Goal: Task Accomplishment & Management: Use online tool/utility

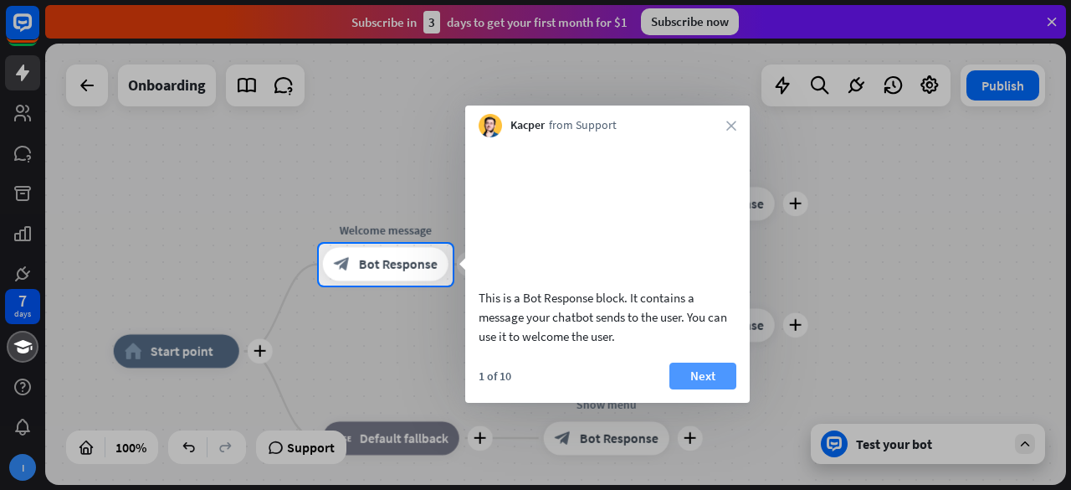
click at [696, 389] on button "Next" at bounding box center [702, 375] width 67 height 27
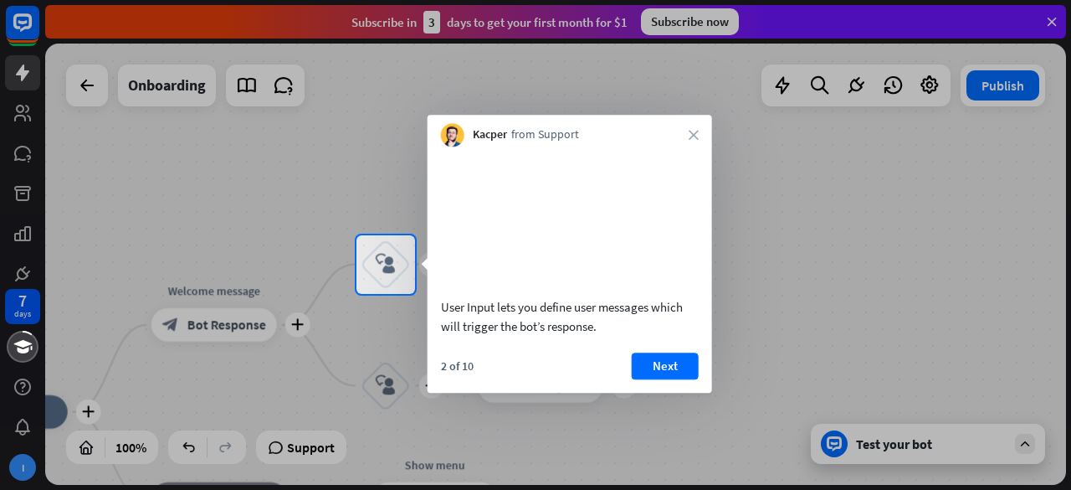
click at [696, 379] on button "Next" at bounding box center [665, 365] width 67 height 27
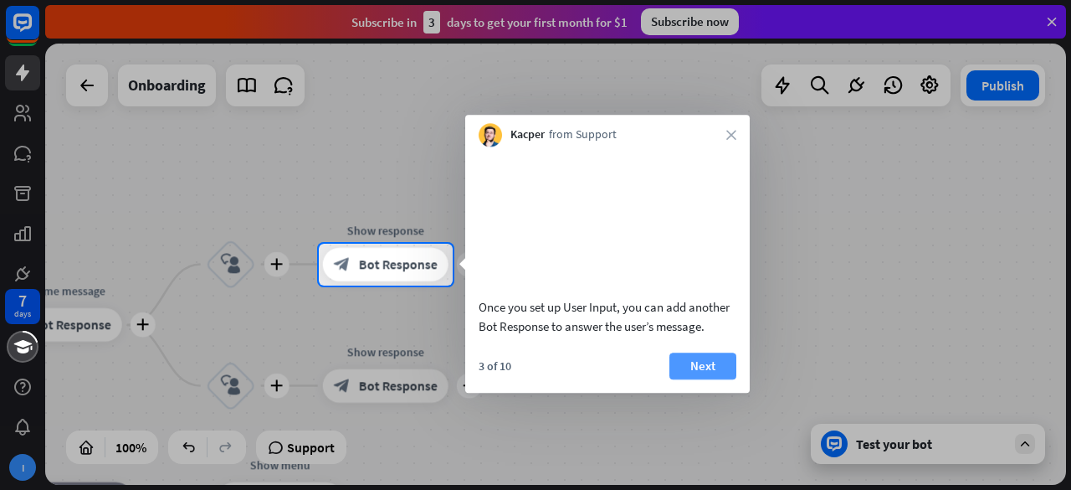
click at [697, 379] on button "Next" at bounding box center [702, 365] width 67 height 27
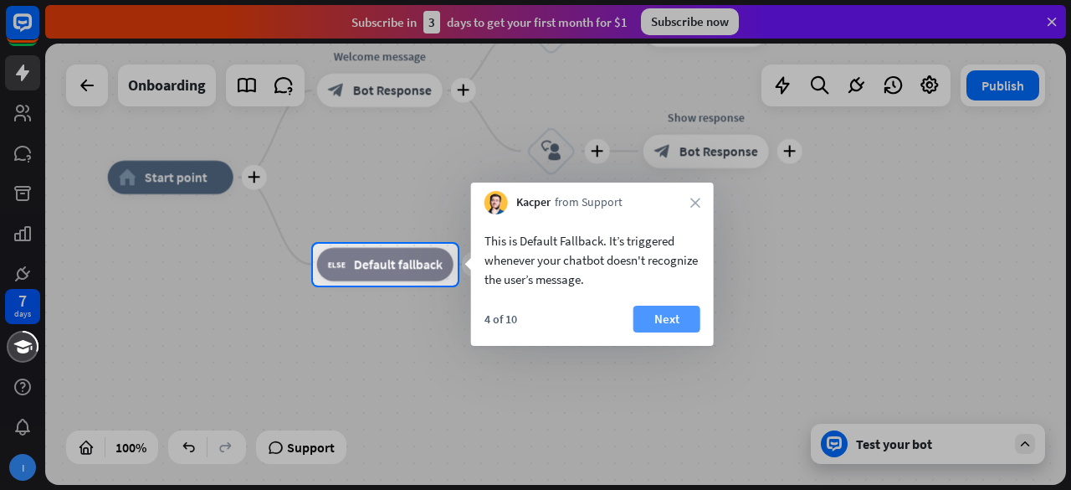
click at [690, 315] on button "Next" at bounding box center [666, 318] width 67 height 27
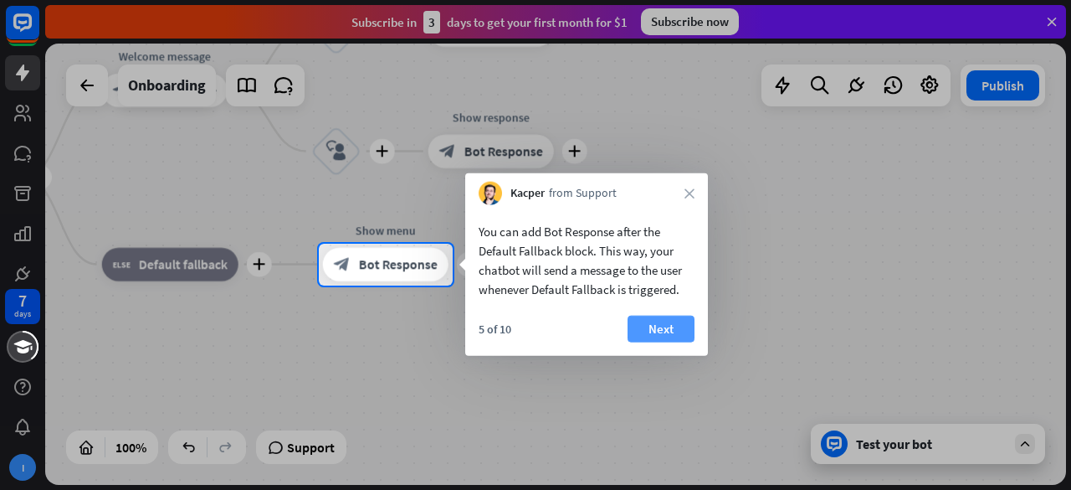
click at [666, 320] on button "Next" at bounding box center [661, 328] width 67 height 27
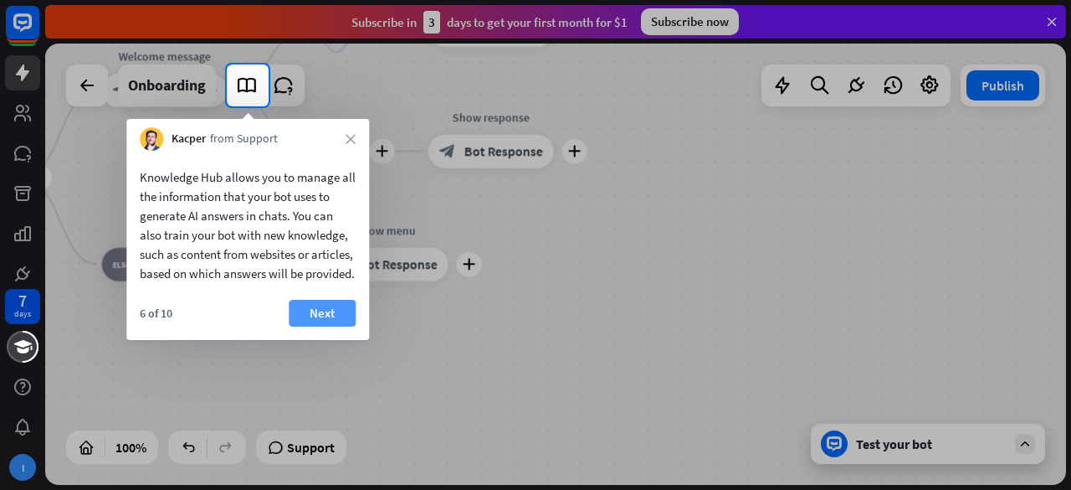
click at [329, 326] on button "Next" at bounding box center [322, 313] width 67 height 27
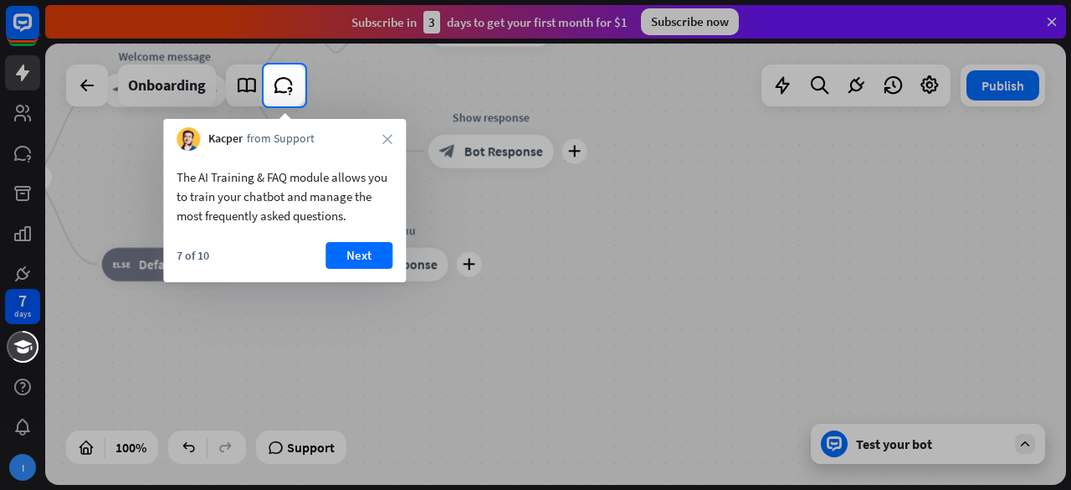
click at [388, 147] on div "Kacper from Support close" at bounding box center [284, 135] width 243 height 32
click at [385, 129] on div "Kacper from Support close" at bounding box center [284, 135] width 243 height 32
click at [385, 141] on icon "close" at bounding box center [387, 139] width 10 height 10
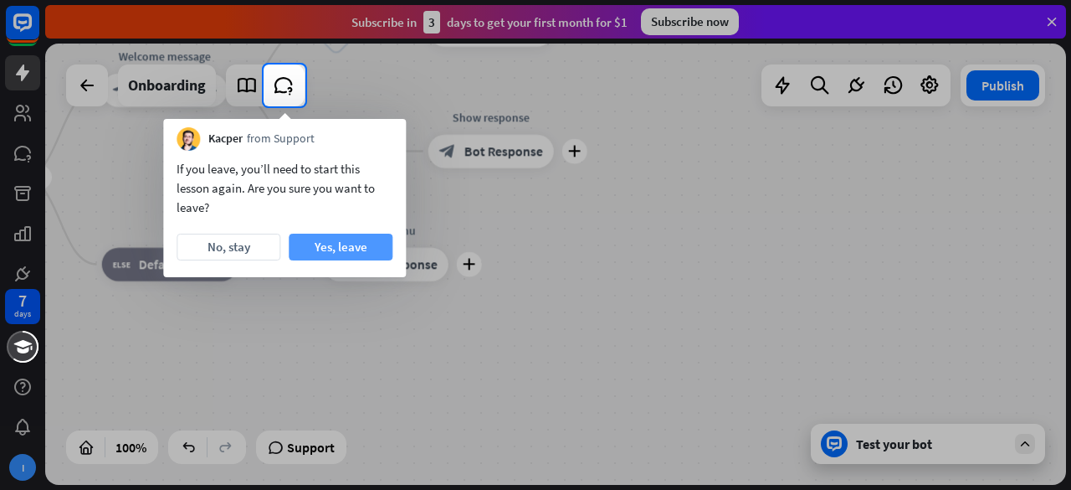
click at [343, 250] on button "Yes, leave" at bounding box center [341, 246] width 104 height 27
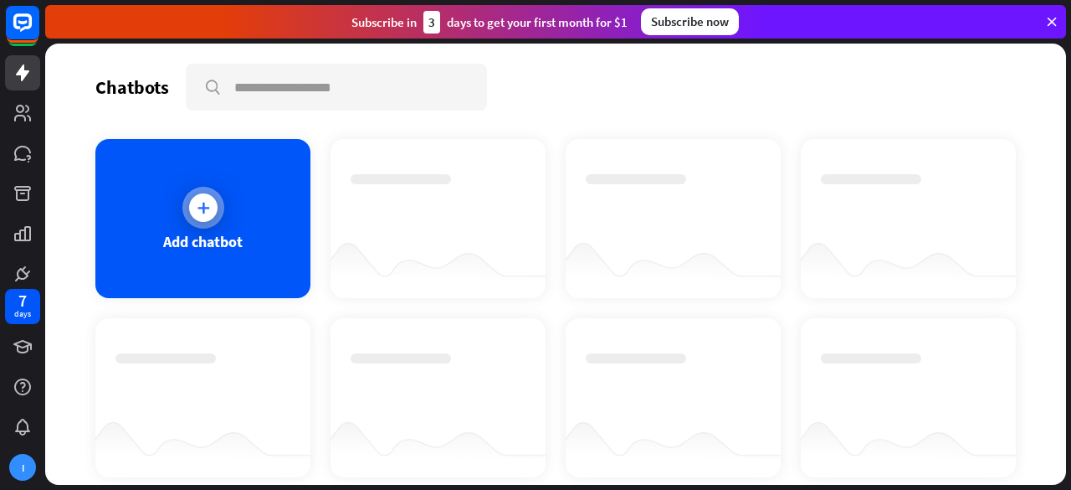
click at [167, 192] on div "Add chatbot" at bounding box center [202, 218] width 215 height 159
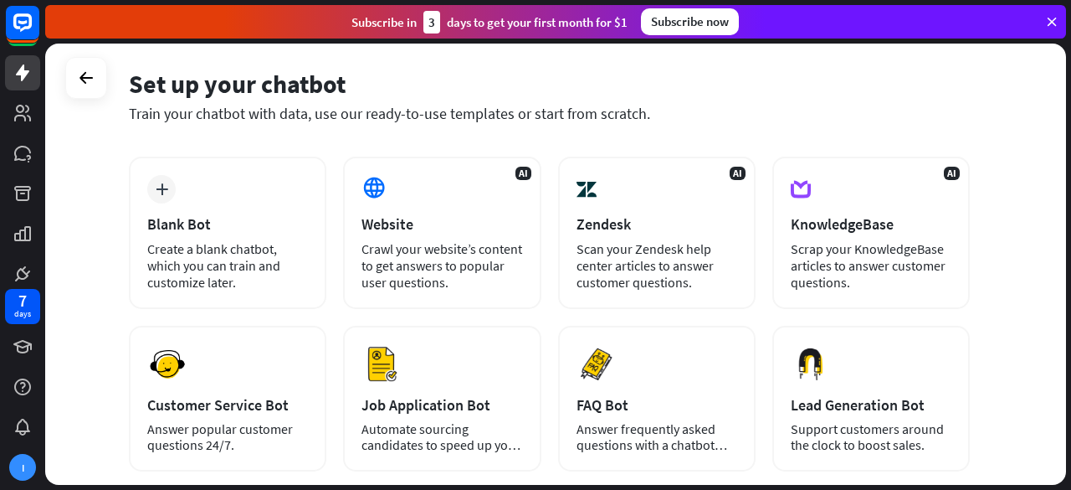
scroll to position [249, 0]
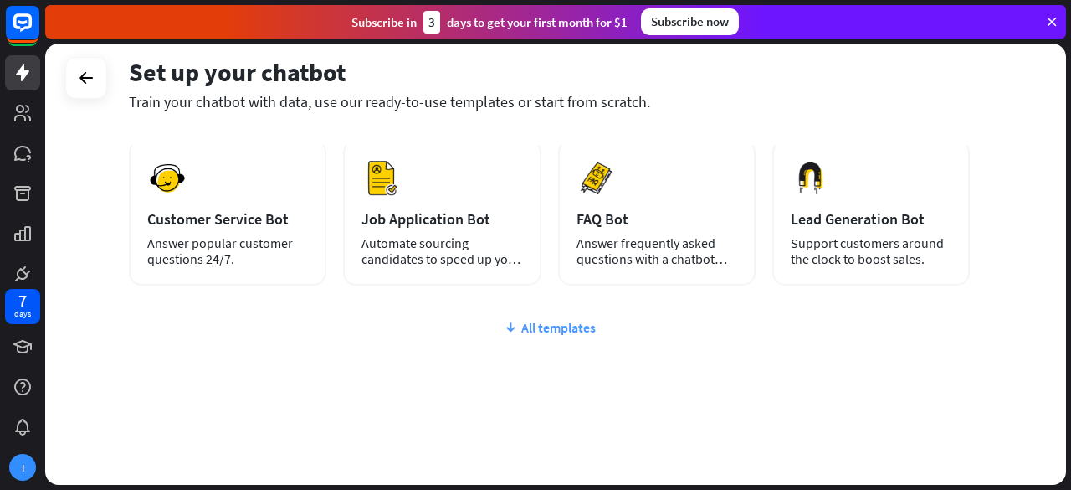
click at [544, 331] on div "All templates" at bounding box center [549, 327] width 841 height 17
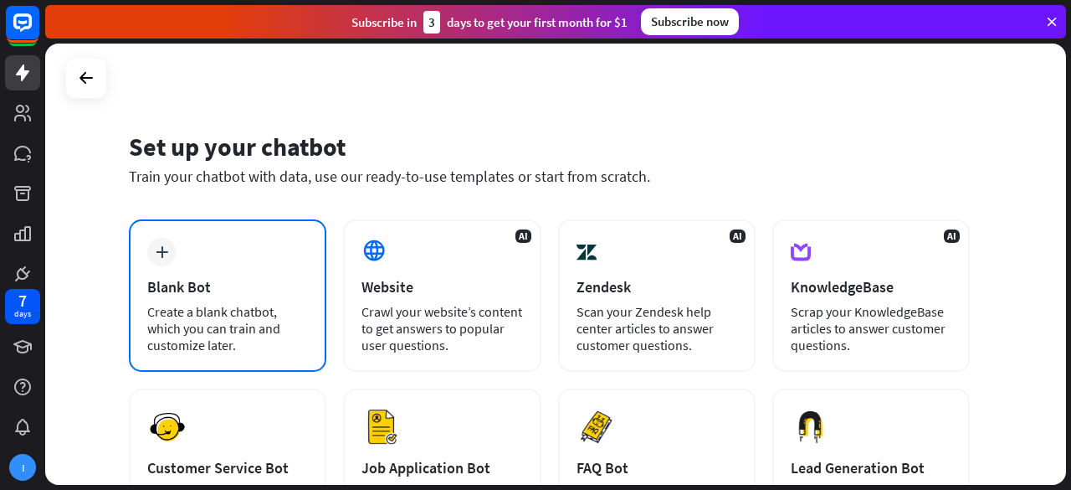
scroll to position [162, 0]
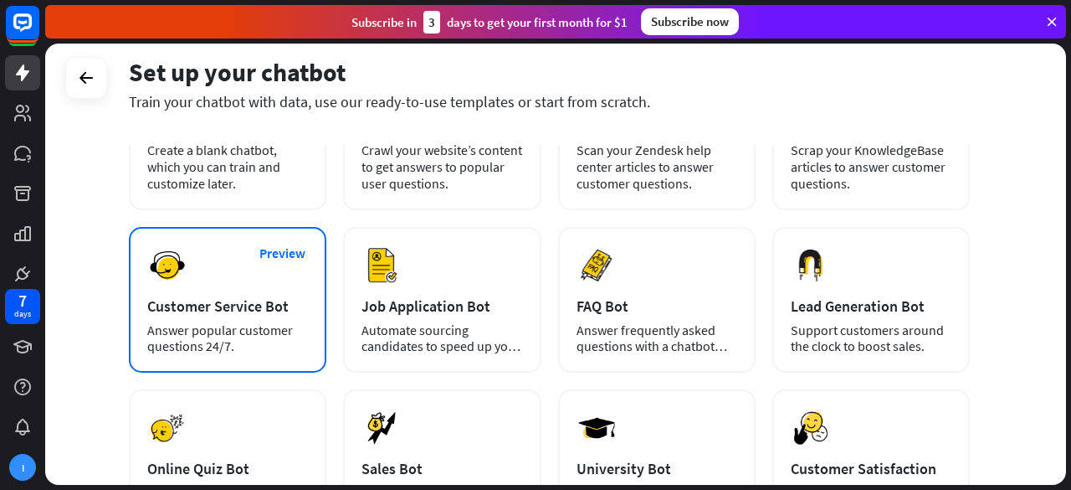
click at [276, 323] on div "Answer popular customer questions 24/7." at bounding box center [227, 338] width 161 height 32
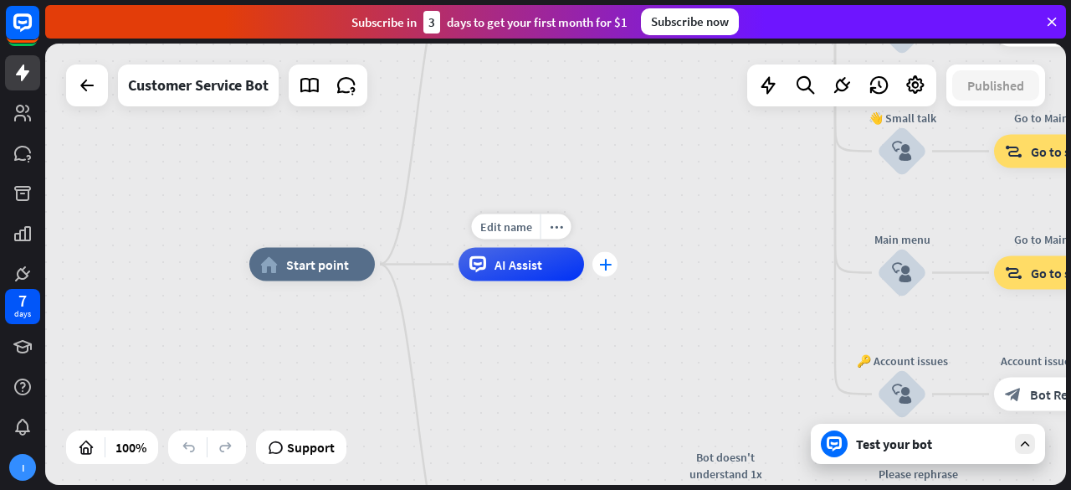
click at [601, 265] on icon "plus" at bounding box center [605, 265] width 13 height 12
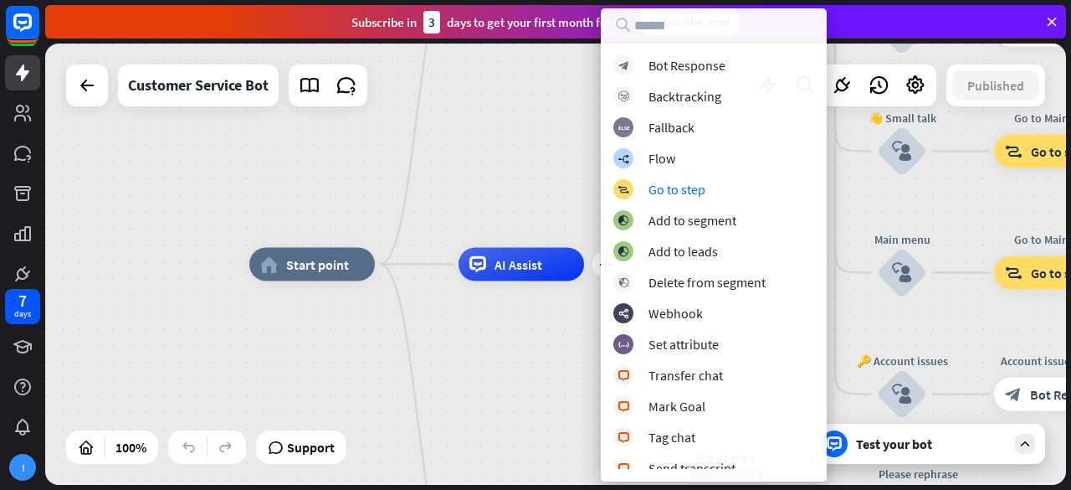
click at [524, 139] on div "home_2 Start point Welcome message block_bot_response Bot Response 🔙 Main menu …" at bounding box center [555, 264] width 1021 height 441
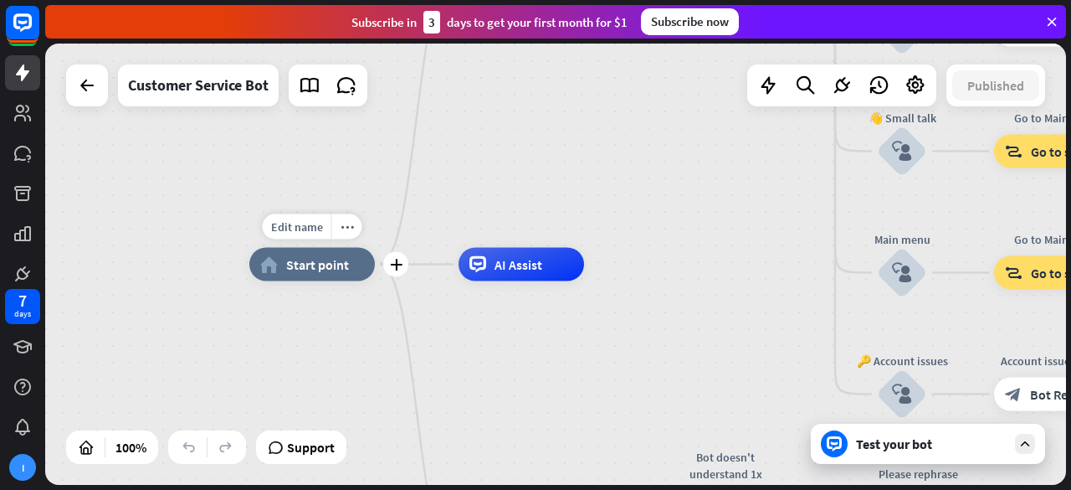
click at [352, 264] on div "home_2 Start point" at bounding box center [312, 264] width 126 height 33
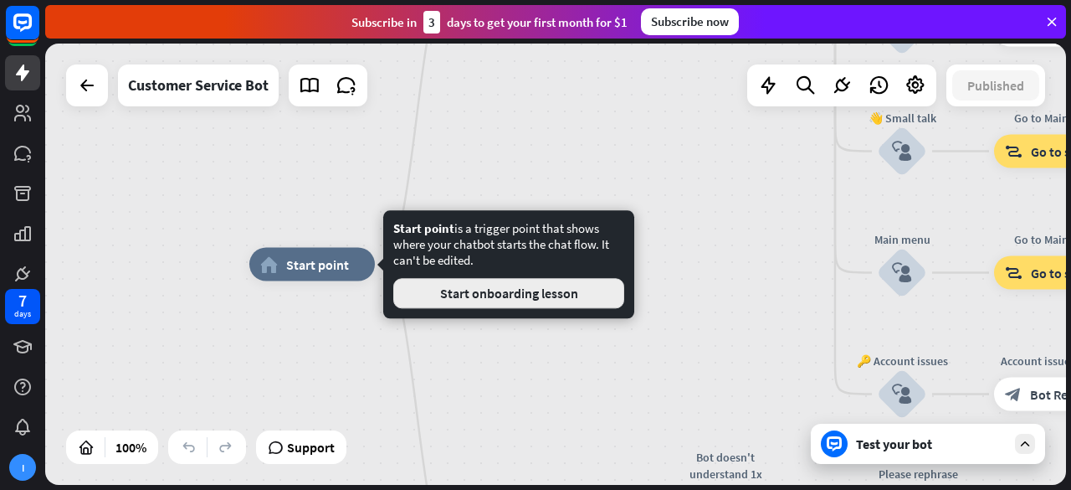
click at [440, 290] on button "Start onboarding lesson" at bounding box center [508, 293] width 231 height 30
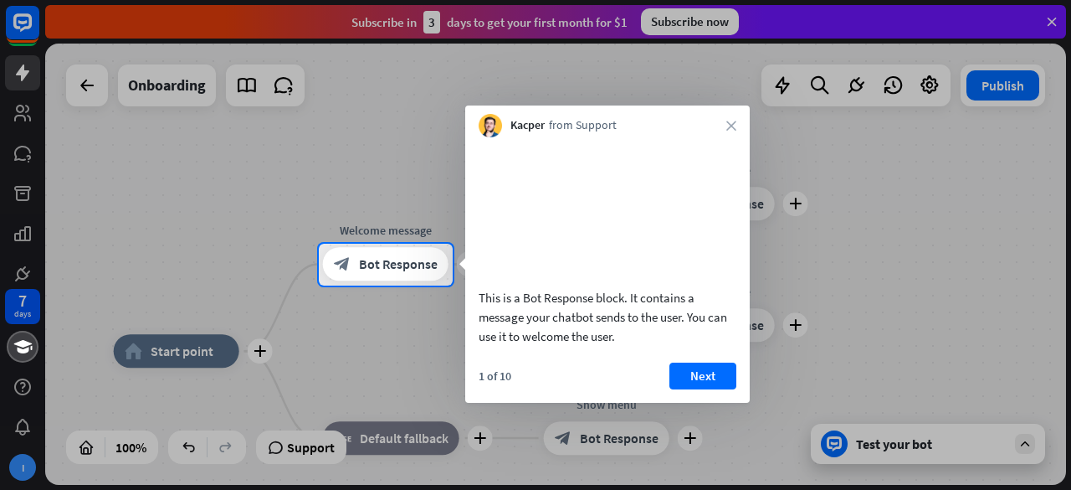
click at [728, 131] on div "Kacper from Support close" at bounding box center [607, 121] width 284 height 32
click at [8, 113] on div at bounding box center [535, 121] width 1071 height 243
click at [730, 126] on icon "close" at bounding box center [731, 125] width 10 height 10
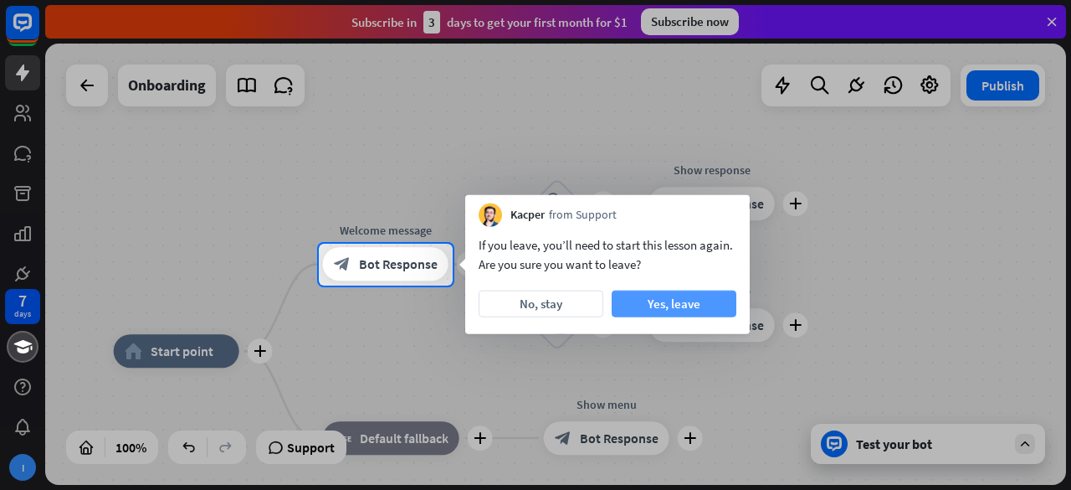
click at [644, 314] on button "Yes, leave" at bounding box center [674, 303] width 125 height 27
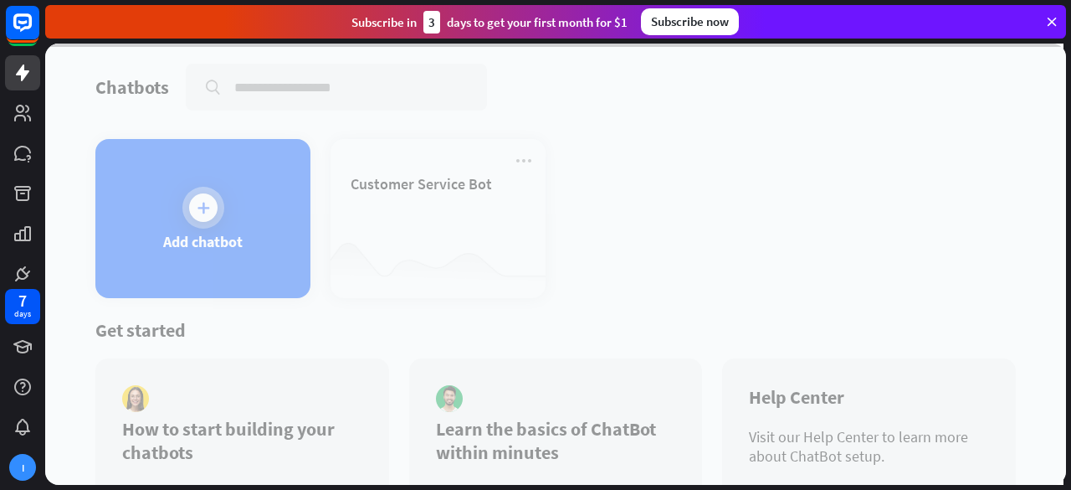
scroll to position [11, 0]
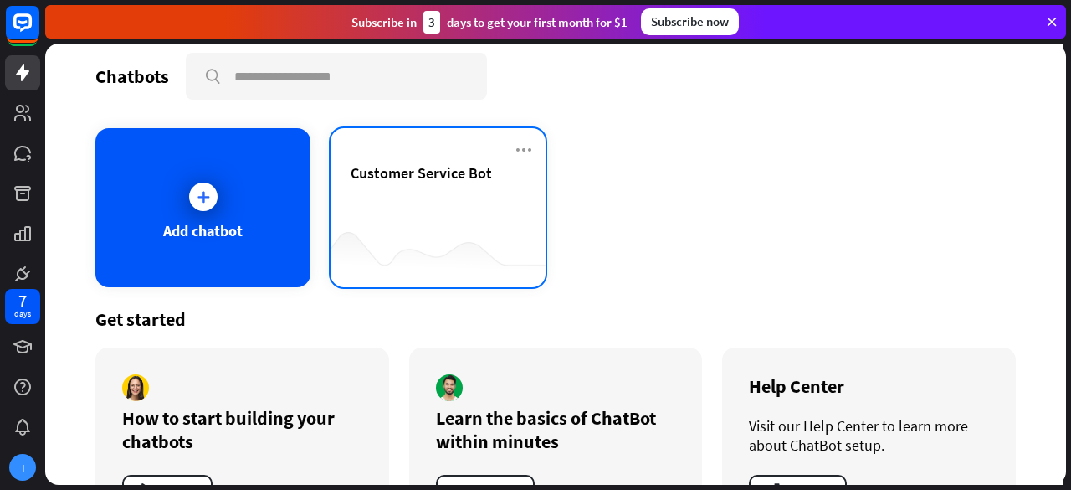
click at [426, 190] on div "Customer Service Bot" at bounding box center [438, 192] width 175 height 59
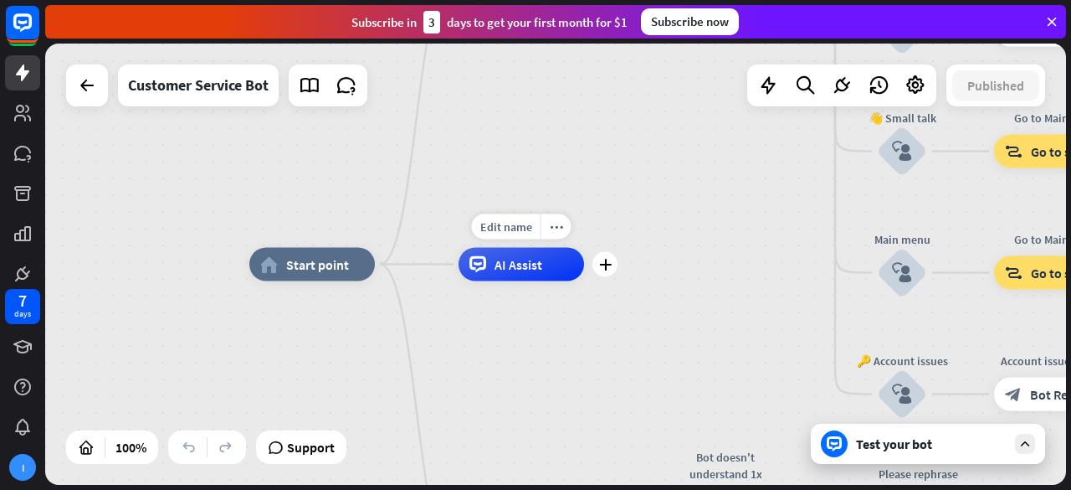
click at [584, 281] on div "Edit name more_horiz plus AI Assist" at bounding box center [522, 264] width 126 height 33
click at [778, 96] on div at bounding box center [767, 85] width 33 height 33
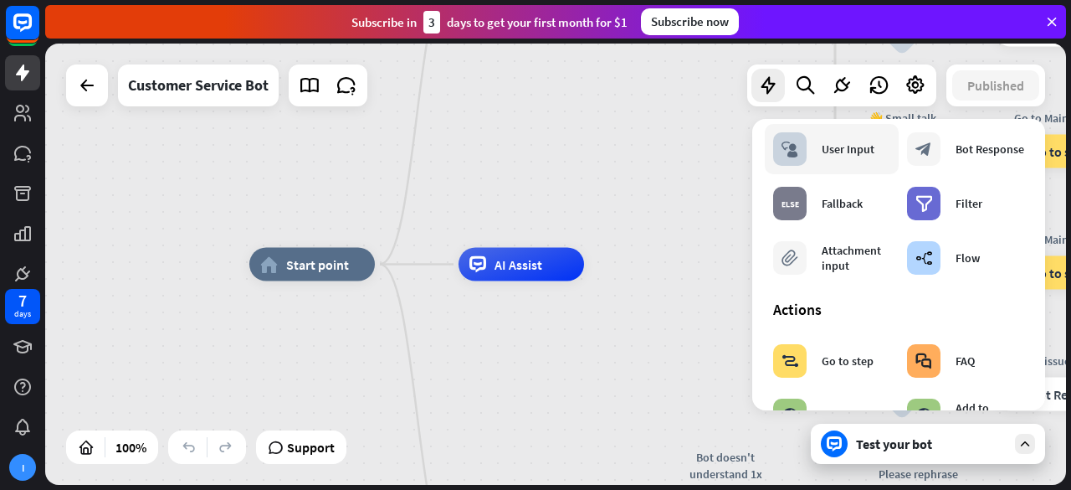
scroll to position [53, 0]
click at [852, 269] on div "Attachment input" at bounding box center [856, 257] width 69 height 30
click at [584, 281] on div "Edit name more_horiz plus AI Assist" at bounding box center [522, 264] width 126 height 33
click at [605, 274] on div "plus" at bounding box center [604, 264] width 25 height 25
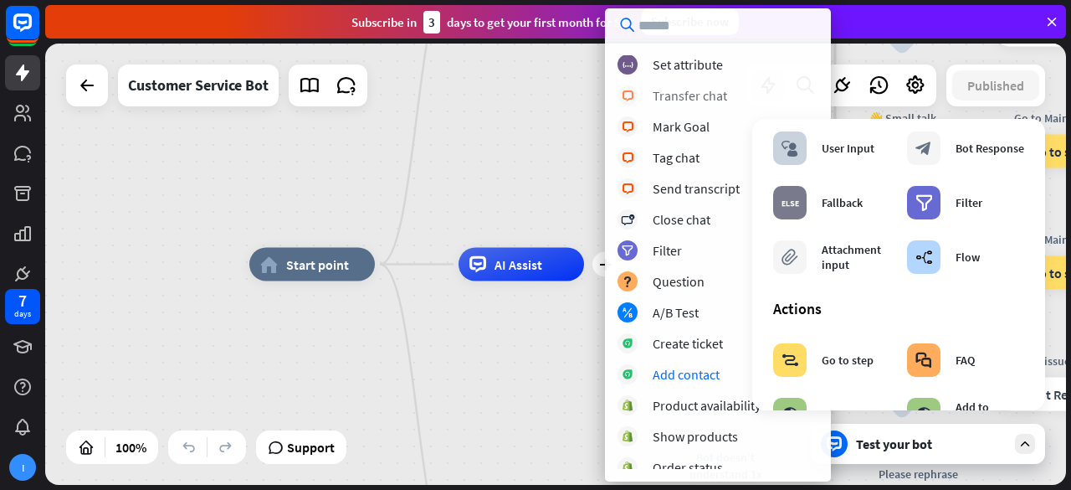
scroll to position [411, 0]
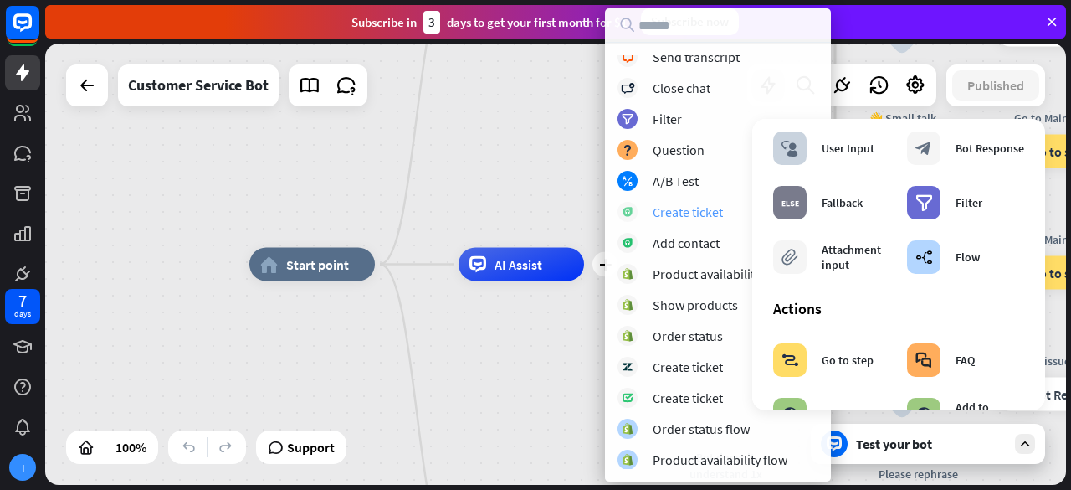
click at [708, 212] on div "Create ticket" at bounding box center [688, 211] width 70 height 17
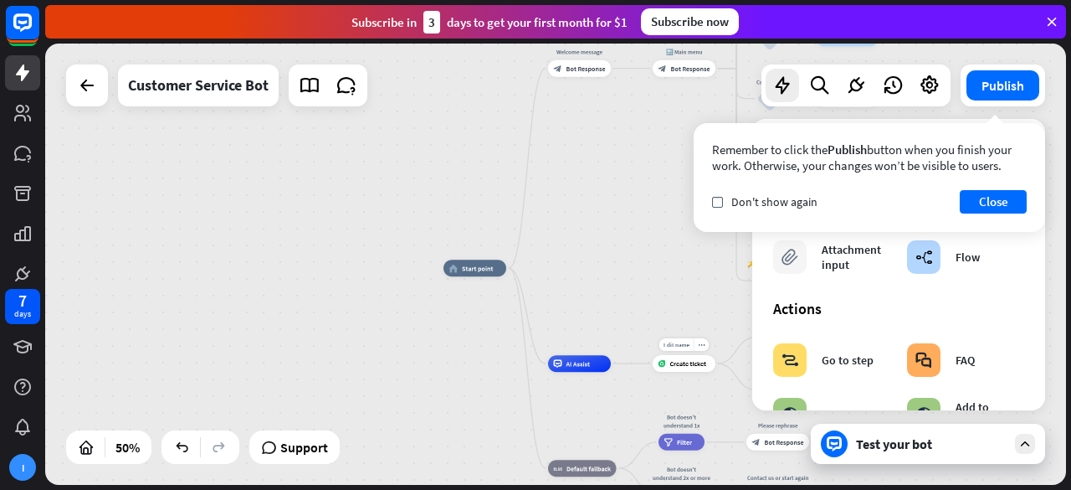
click at [692, 366] on span "Create ticket" at bounding box center [687, 363] width 37 height 8
